Goal: Transaction & Acquisition: Purchase product/service

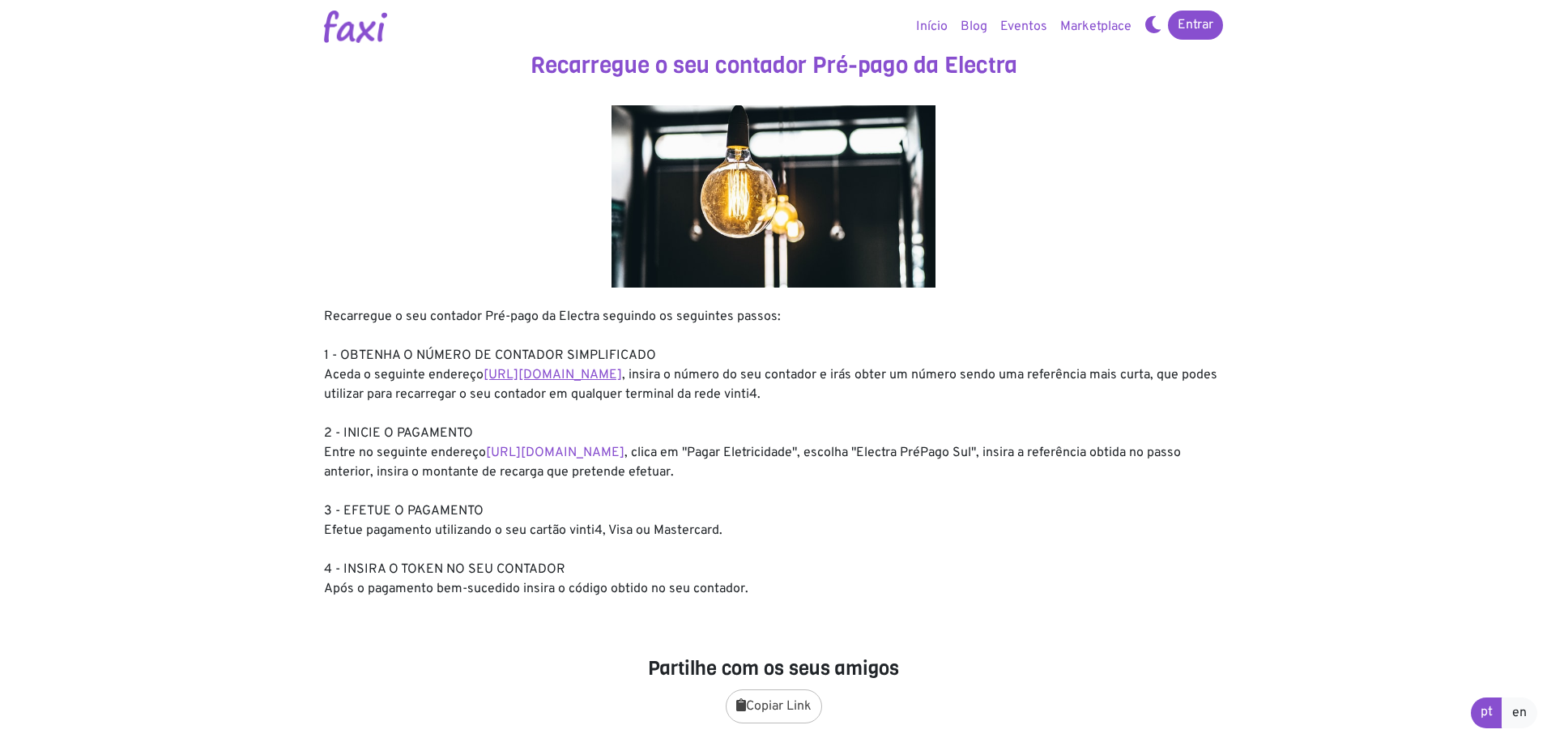
drag, startPoint x: 0, startPoint y: 0, endPoint x: 591, endPoint y: 372, distance: 698.6
click at [591, 372] on link "https://entidadeservico.vinti4.cv/prepago" at bounding box center [553, 375] width 139 height 16
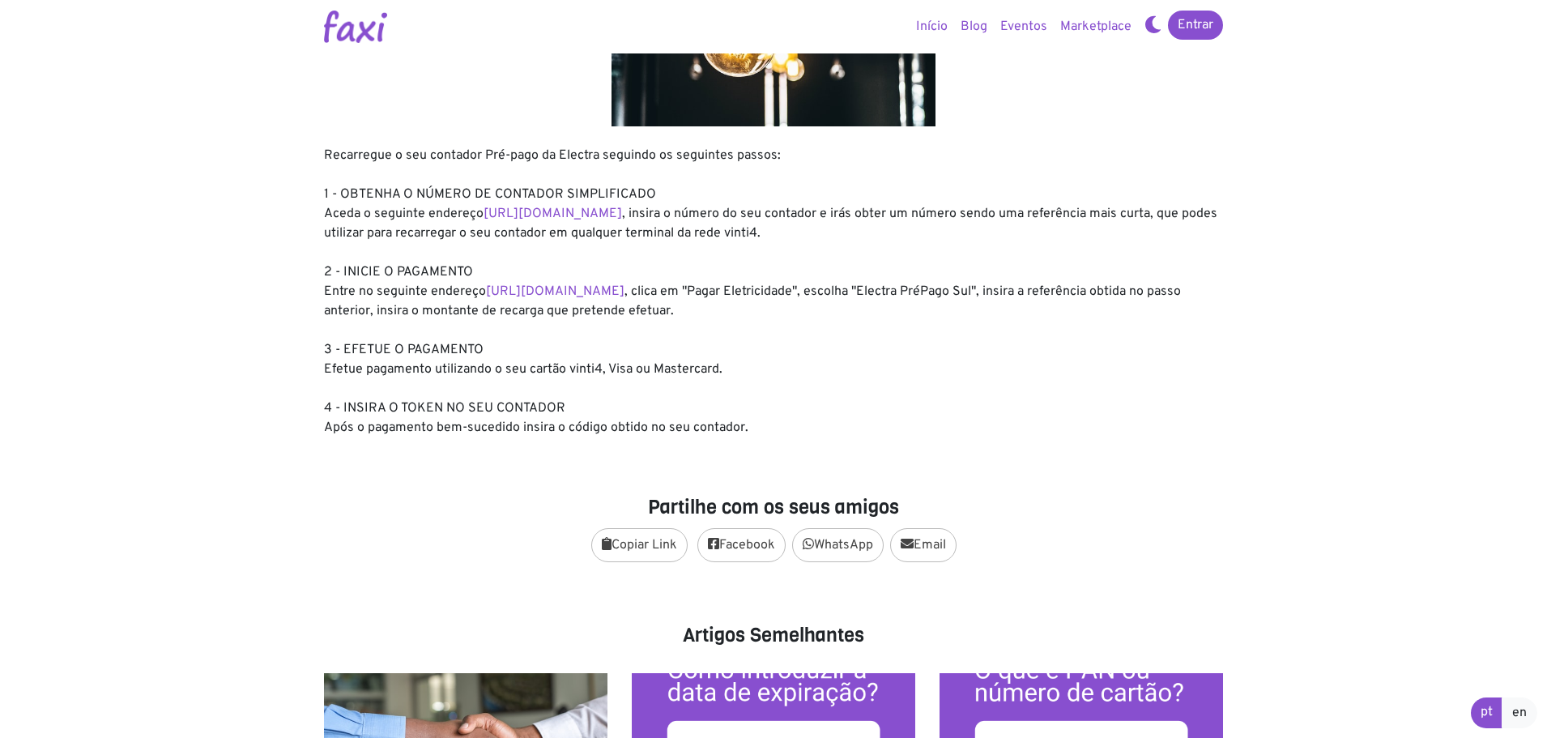
scroll to position [162, 0]
click at [555, 284] on link "https://faxi.online/bill-payment/2" at bounding box center [555, 291] width 139 height 16
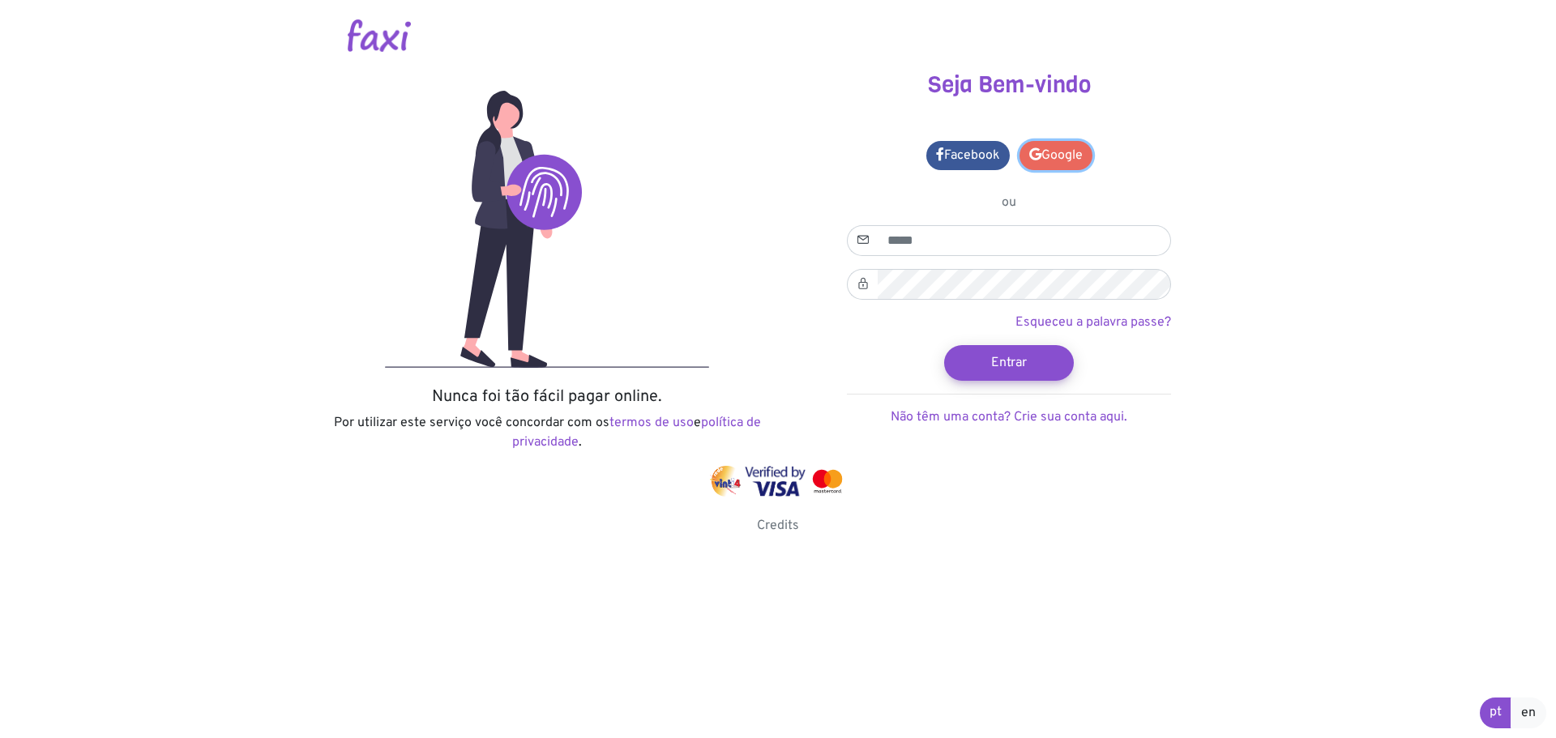
click at [1042, 158] on link "Google" at bounding box center [1055, 155] width 73 height 29
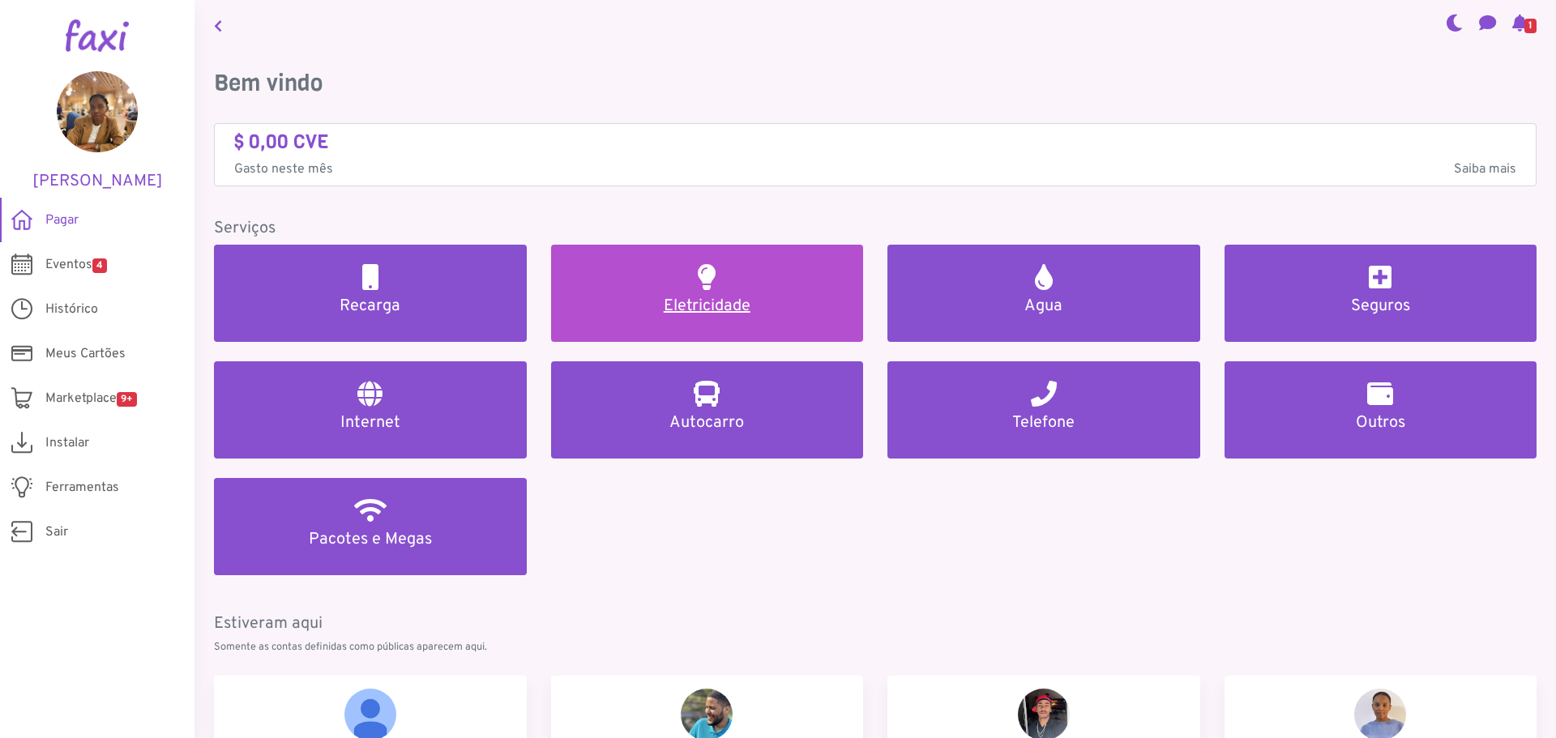
click at [720, 304] on h5 "Eletricidade" at bounding box center [707, 306] width 274 height 19
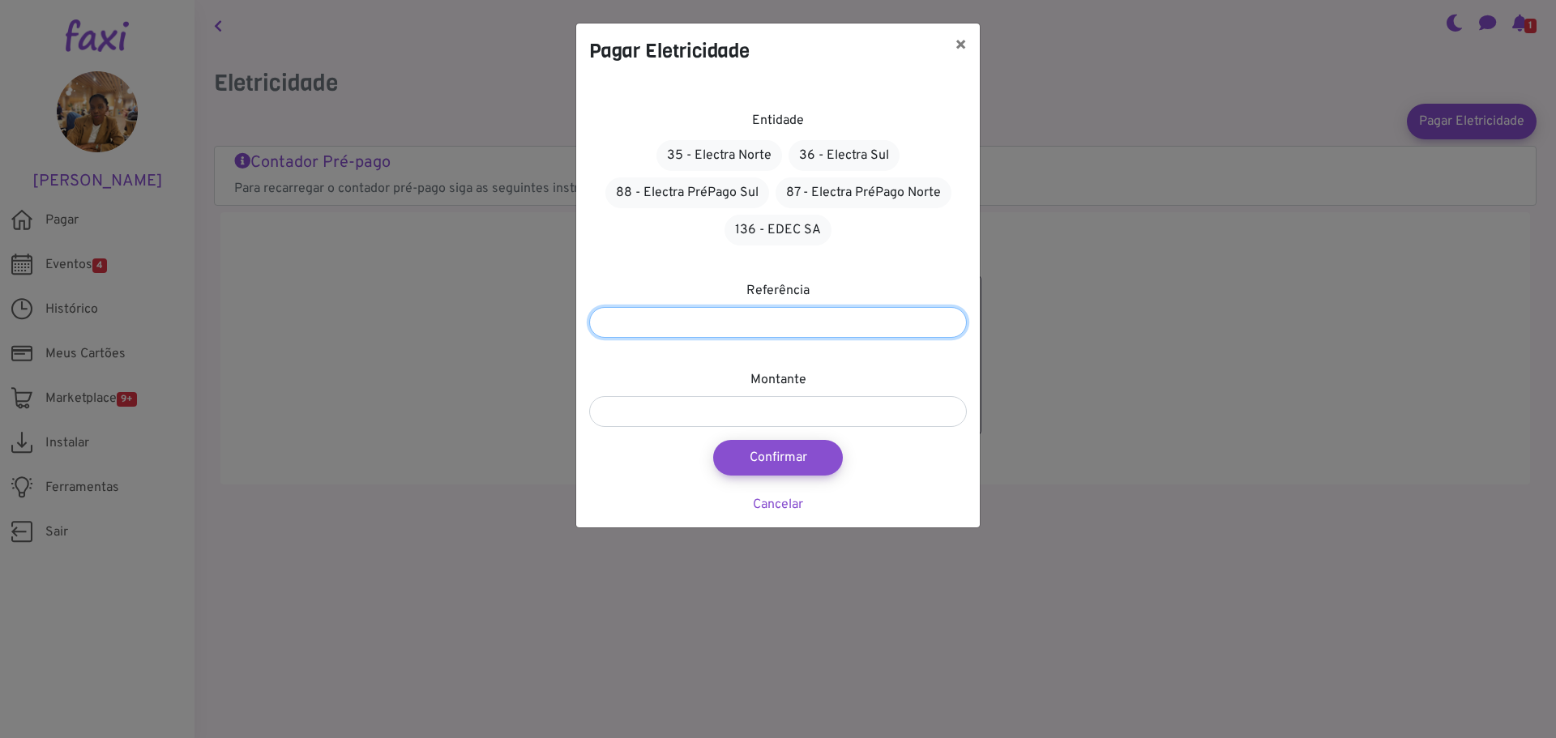
click at [715, 318] on input "number" at bounding box center [778, 322] width 378 height 31
paste input "*******"
type input "*******"
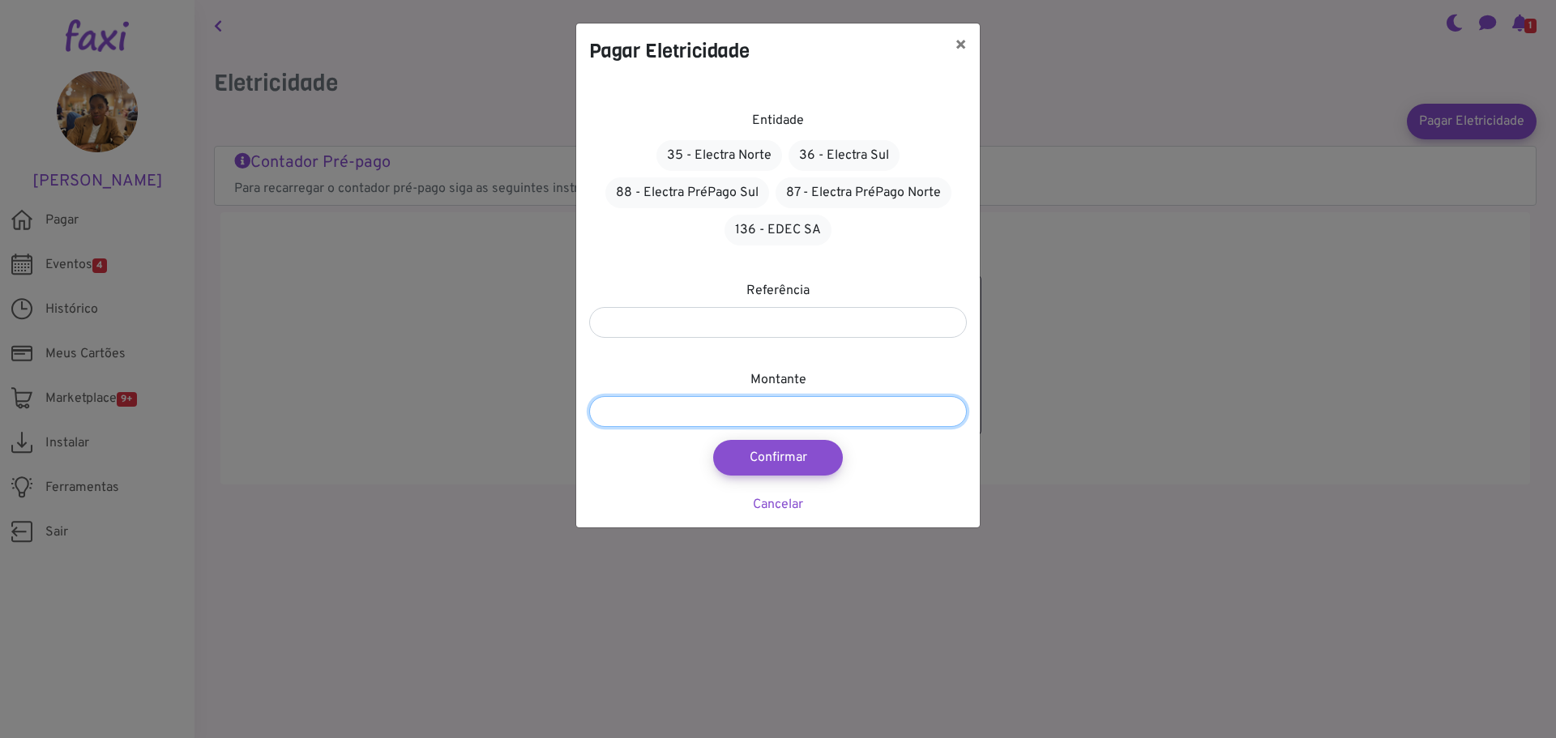
click at [827, 423] on input "number" at bounding box center [778, 411] width 378 height 31
click at [650, 409] on input "number" at bounding box center [778, 411] width 378 height 31
type input "****"
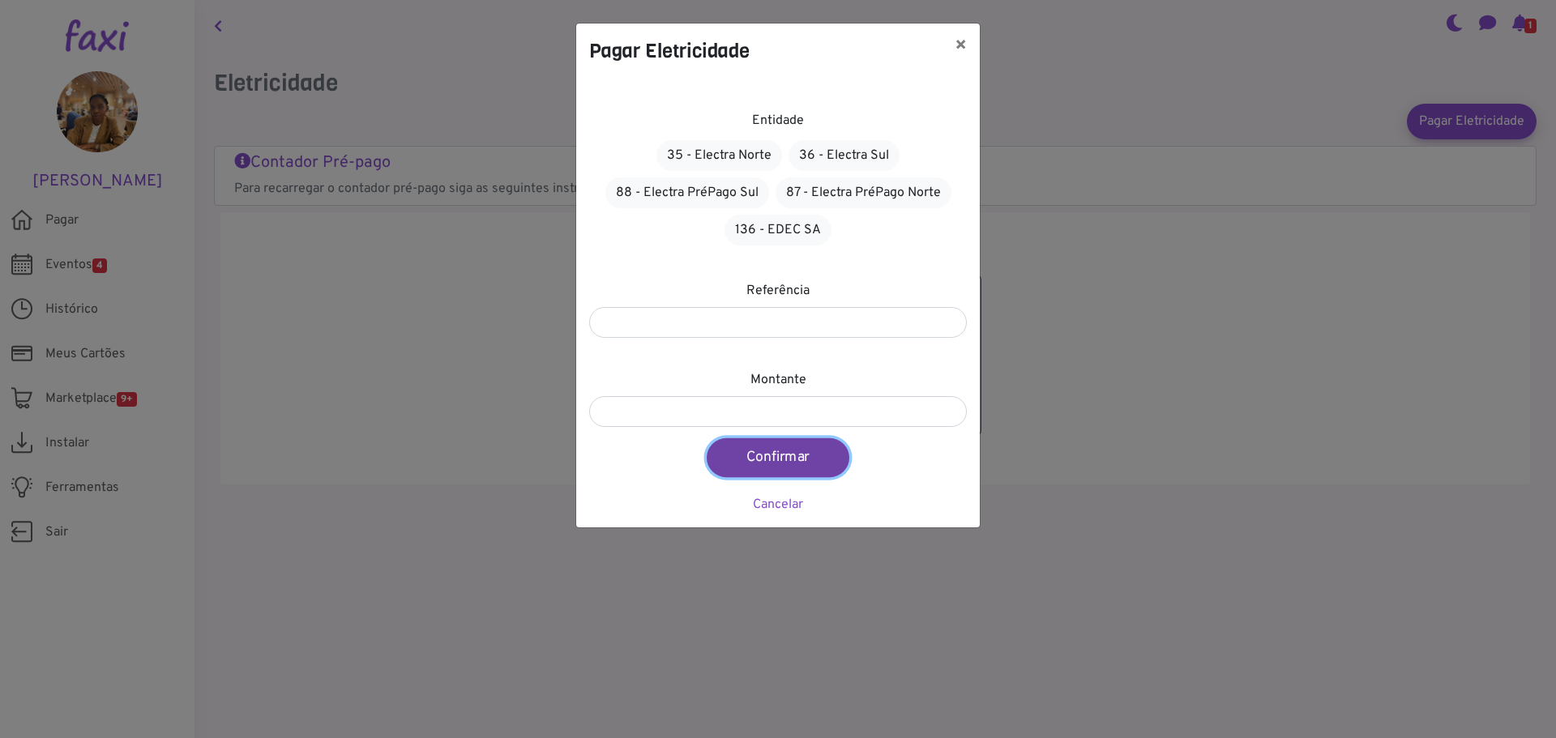
click at [787, 458] on button "Confirmar" at bounding box center [777, 457] width 143 height 39
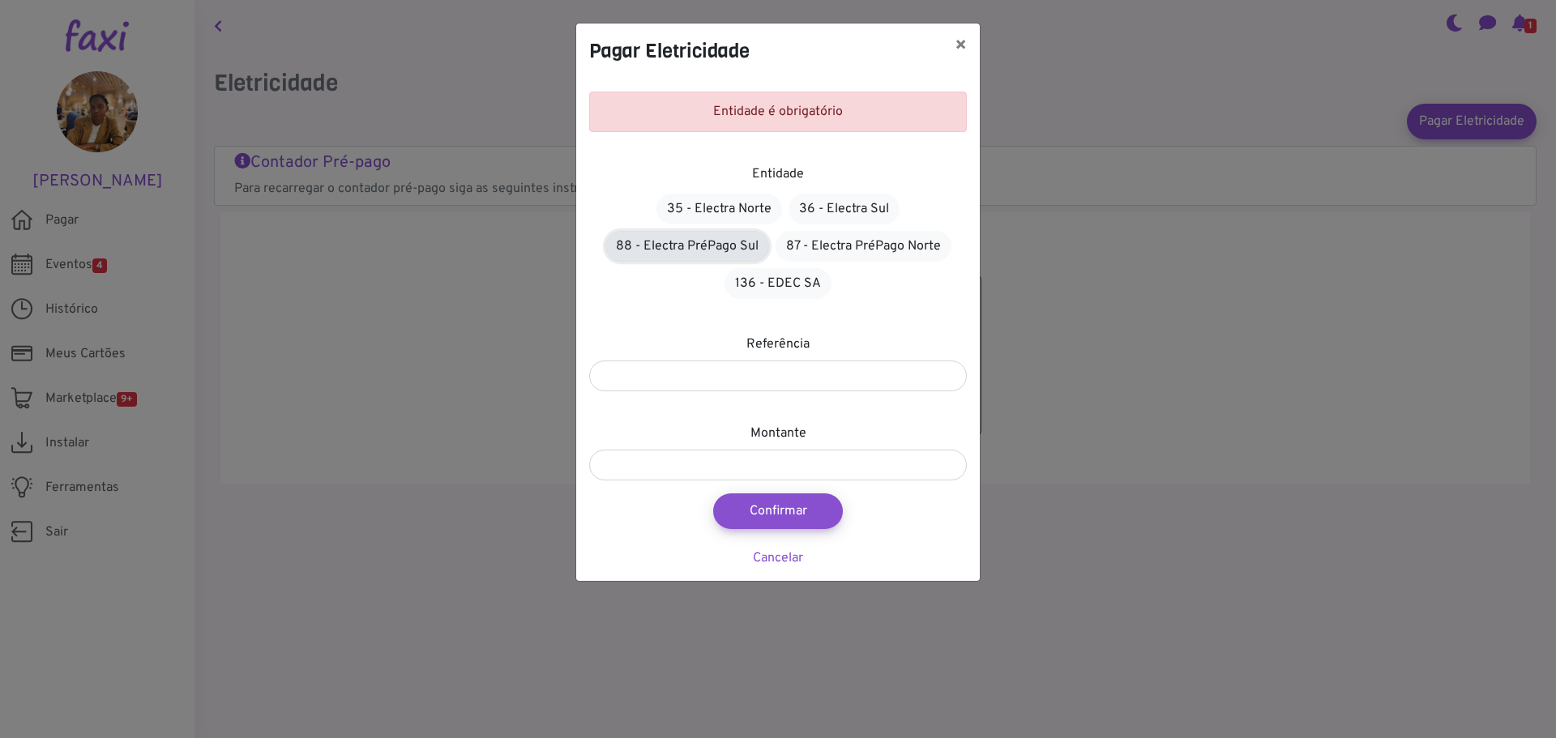
click at [744, 250] on link "88 - Electra PréPago Sul" at bounding box center [687, 246] width 164 height 31
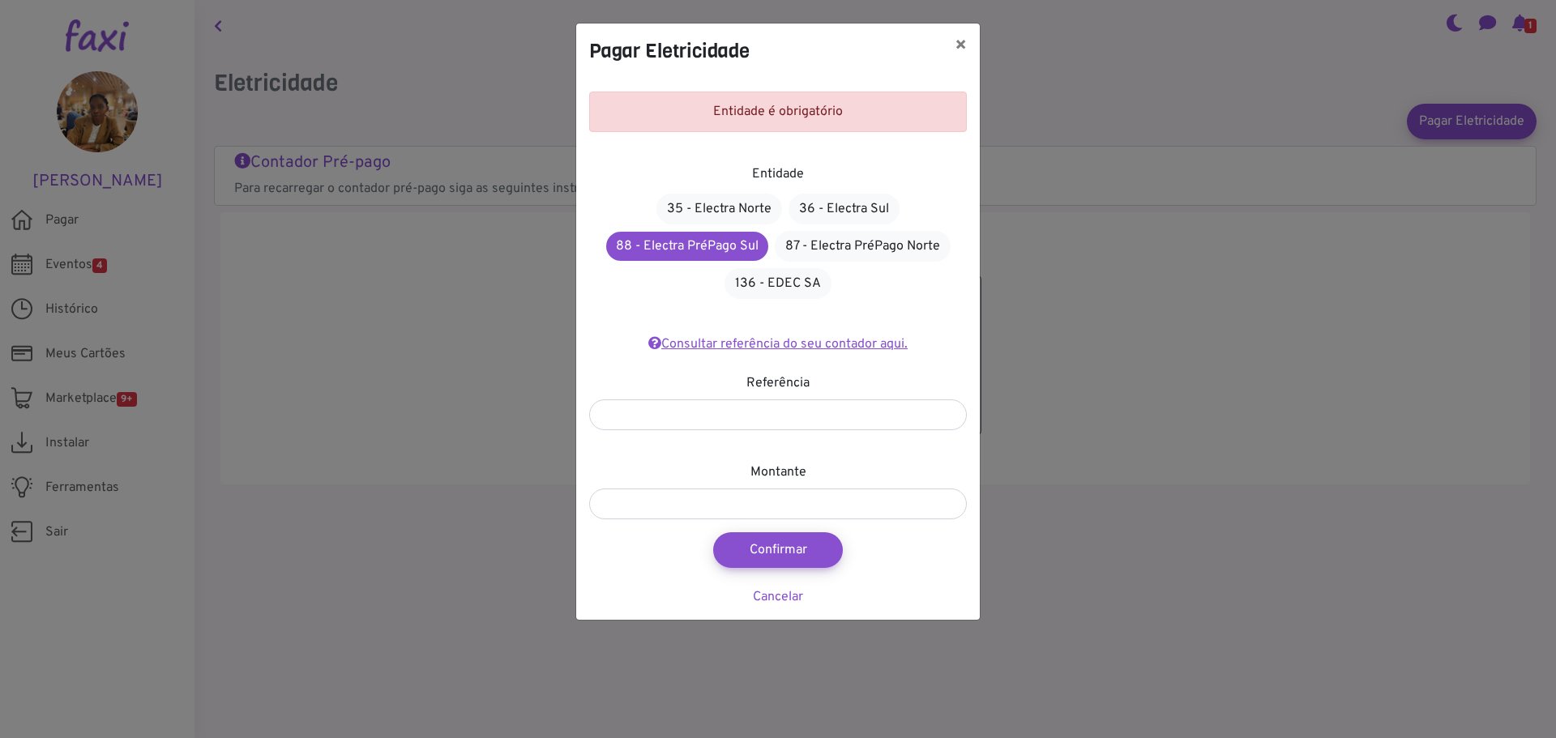
click at [759, 341] on link "Consultar referência do seu contador aqui." at bounding box center [777, 344] width 259 height 16
click at [800, 568] on button "Confirmar" at bounding box center [777, 550] width 143 height 39
type input "****"
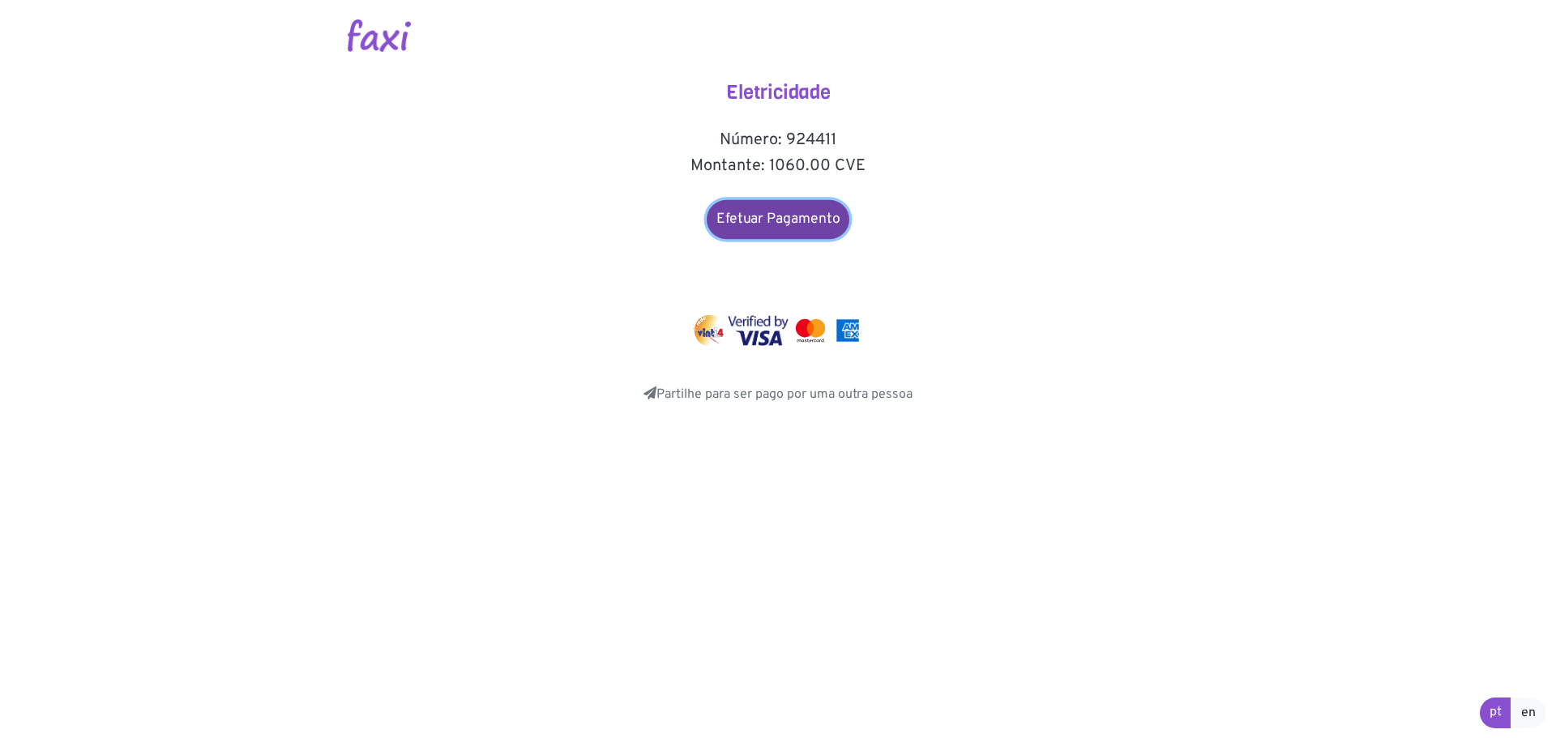
click at [778, 220] on link "Efetuar Pagamento" at bounding box center [777, 219] width 143 height 39
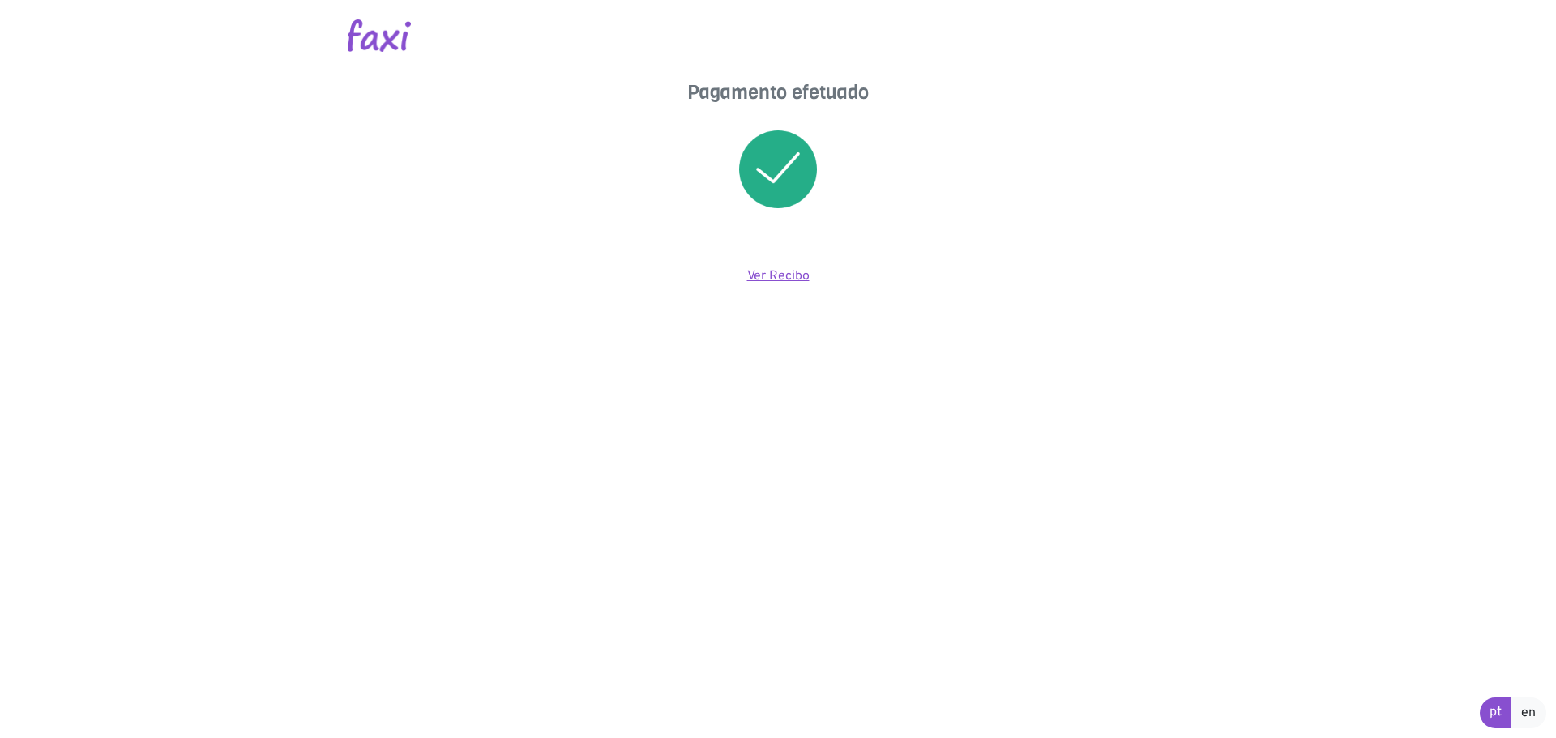
click at [788, 274] on link "Ver Recibo" at bounding box center [778, 276] width 62 height 16
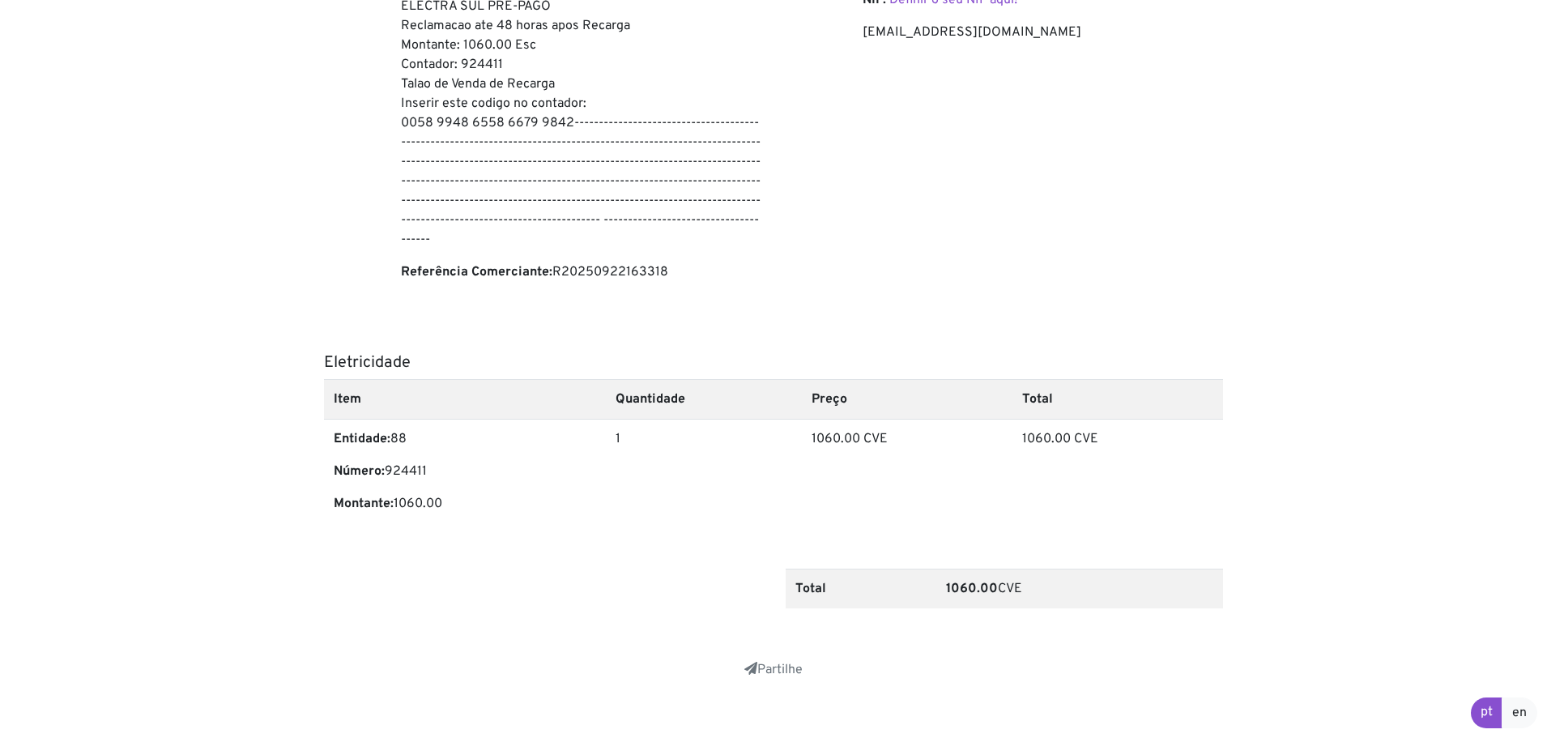
scroll to position [299, 0]
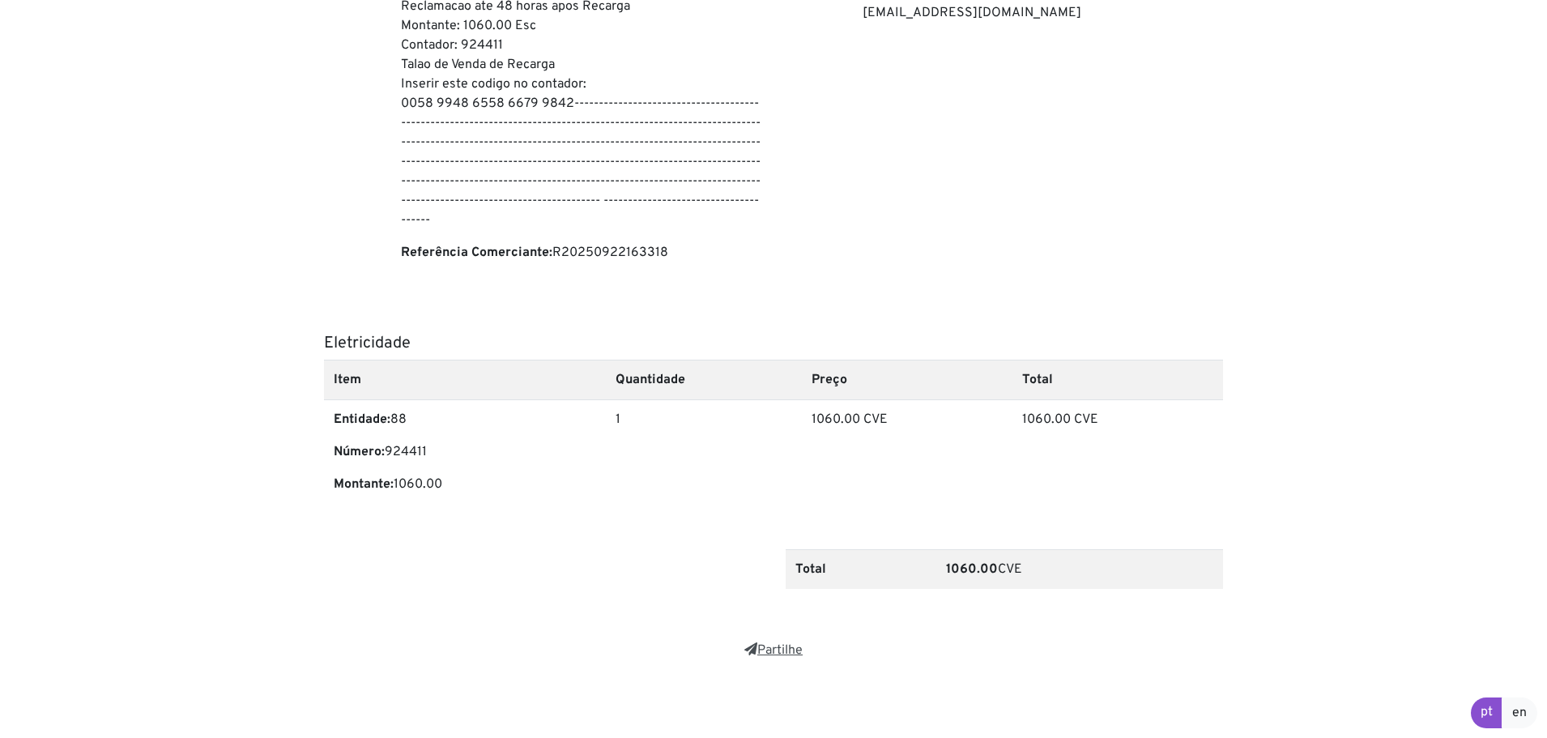
click at [745, 653] on icon at bounding box center [751, 648] width 13 height 13
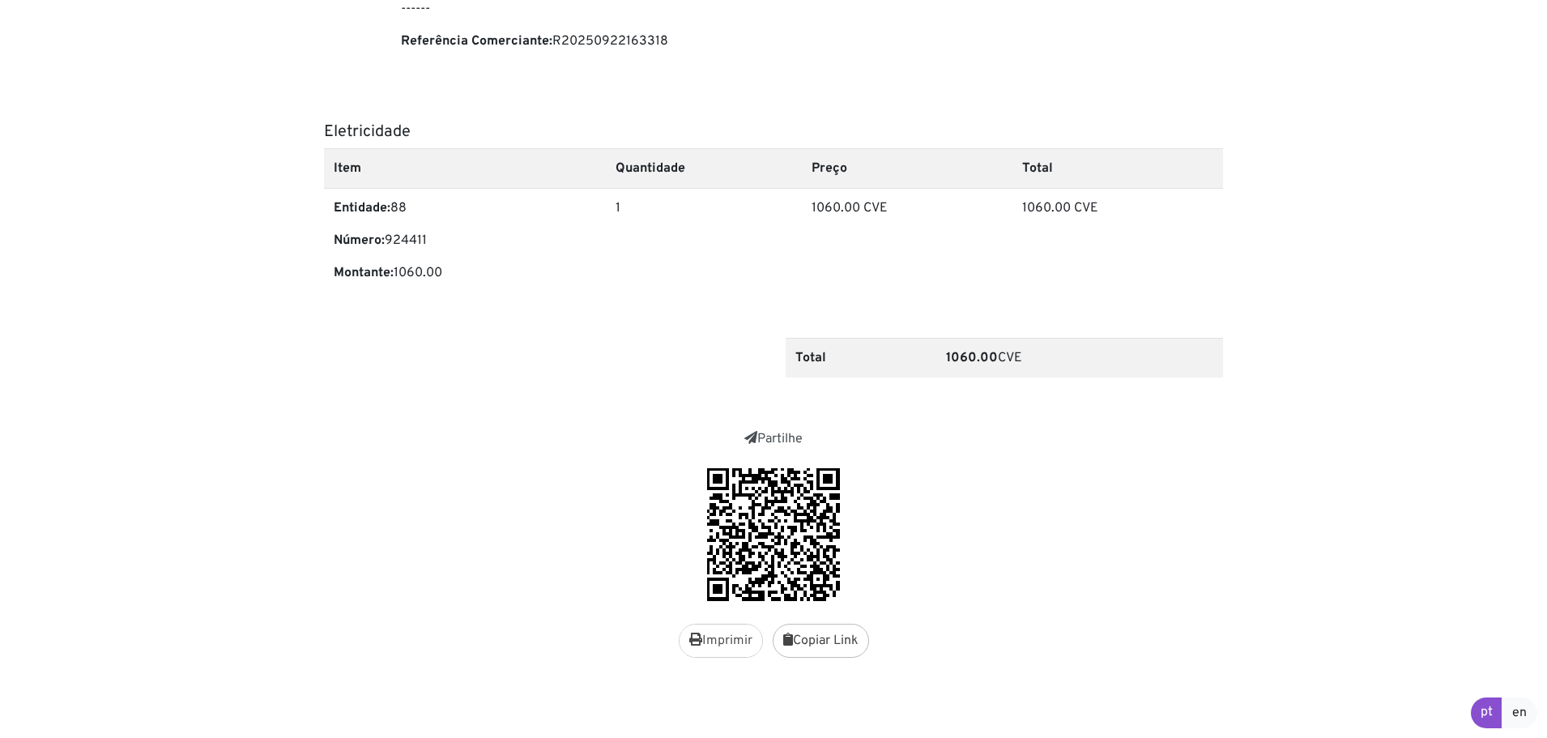
scroll to position [511, 0]
